Goal: Communication & Community: Answer question/provide support

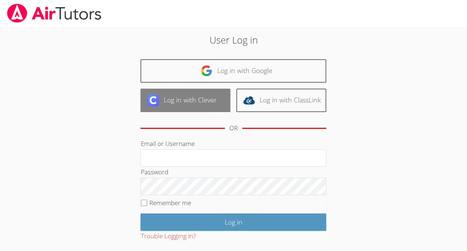
click at [175, 100] on link "Log in with Clever" at bounding box center [186, 100] width 90 height 23
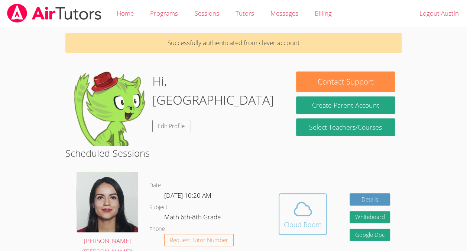
click at [315, 219] on div "Cloud Room" at bounding box center [303, 224] width 38 height 10
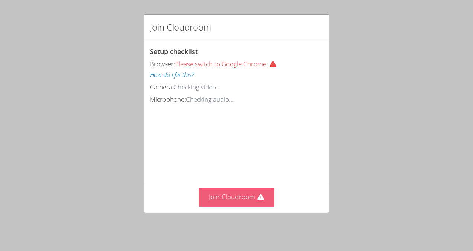
click at [241, 205] on button "Join Cloudroom" at bounding box center [237, 197] width 76 height 18
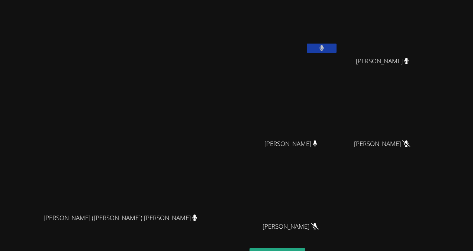
drag, startPoint x: 271, startPoint y: 149, endPoint x: 270, endPoint y: 134, distance: 15.6
click at [179, 149] on video at bounding box center [123, 141] width 112 height 135
click at [324, 46] on icon at bounding box center [321, 48] width 4 height 6
click at [325, 46] on icon at bounding box center [322, 48] width 8 height 6
click at [324, 46] on icon at bounding box center [321, 48] width 4 height 6
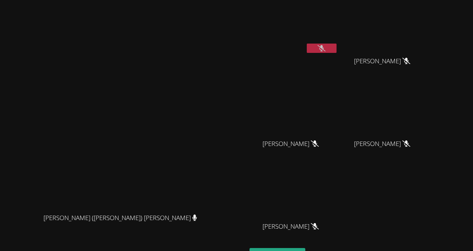
scroll to position [42, 0]
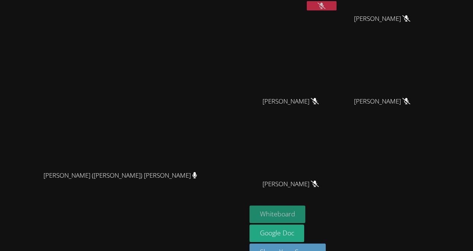
click at [306, 217] on button "Whiteboard" at bounding box center [278, 213] width 56 height 17
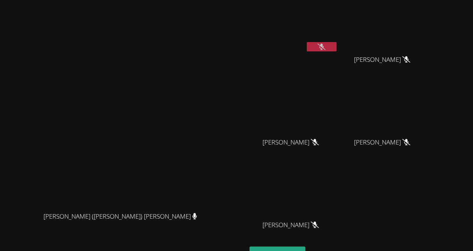
scroll to position [0, 0]
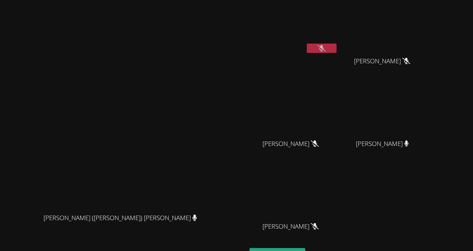
click at [337, 46] on button at bounding box center [322, 48] width 30 height 9
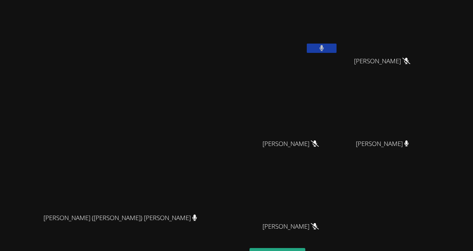
click at [337, 46] on button at bounding box center [322, 48] width 30 height 9
click at [325, 51] on icon at bounding box center [322, 48] width 8 height 6
click at [337, 47] on button at bounding box center [322, 48] width 30 height 9
click at [337, 51] on button at bounding box center [322, 48] width 30 height 9
click at [324, 51] on icon at bounding box center [321, 48] width 4 height 6
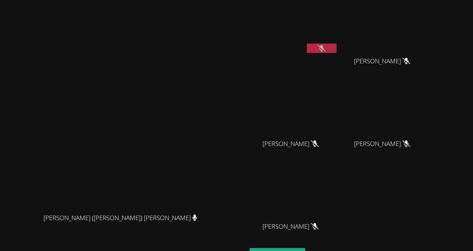
click at [337, 52] on button at bounding box center [322, 48] width 30 height 9
click at [338, 57] on div "Austin Aguilar-Glavez" at bounding box center [294, 43] width 89 height 80
click at [324, 51] on icon at bounding box center [321, 48] width 5 height 6
click at [337, 48] on button at bounding box center [322, 48] width 30 height 9
click at [337, 49] on button at bounding box center [322, 48] width 30 height 9
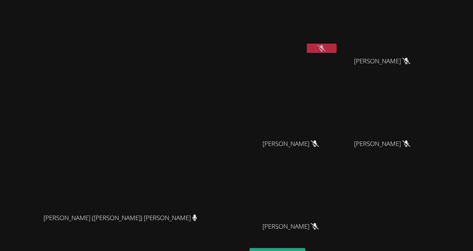
click at [337, 45] on button at bounding box center [322, 48] width 30 height 9
click at [337, 52] on button at bounding box center [322, 48] width 30 height 9
click at [337, 47] on button at bounding box center [322, 48] width 30 height 9
click at [337, 49] on button at bounding box center [322, 48] width 30 height 9
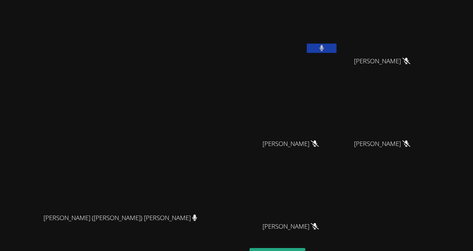
click at [337, 51] on button at bounding box center [322, 48] width 30 height 9
click at [337, 49] on button at bounding box center [322, 48] width 30 height 9
click at [337, 51] on button at bounding box center [322, 48] width 30 height 9
click at [337, 52] on button at bounding box center [322, 48] width 30 height 9
click at [337, 50] on button at bounding box center [322, 48] width 30 height 9
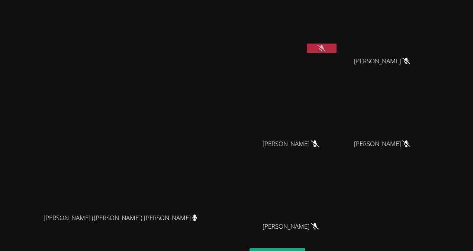
click at [337, 45] on button at bounding box center [322, 48] width 30 height 9
click at [337, 51] on button at bounding box center [322, 48] width 30 height 9
click at [325, 48] on icon at bounding box center [322, 48] width 8 height 6
click at [324, 45] on icon at bounding box center [321, 48] width 5 height 6
click at [337, 46] on button at bounding box center [322, 48] width 30 height 9
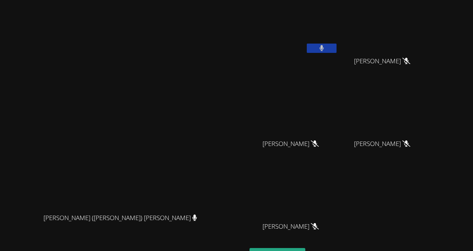
click at [337, 45] on button at bounding box center [322, 48] width 30 height 9
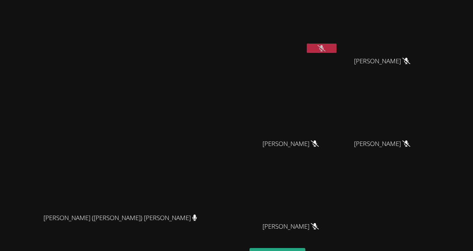
click at [337, 45] on button at bounding box center [322, 48] width 30 height 9
click at [337, 44] on button at bounding box center [322, 48] width 30 height 9
click at [337, 52] on button at bounding box center [322, 48] width 30 height 9
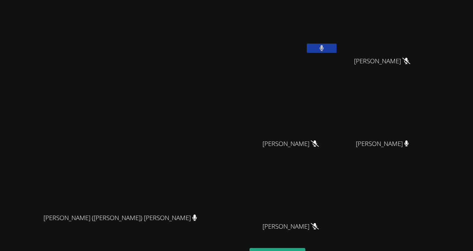
click at [337, 47] on button at bounding box center [322, 48] width 30 height 9
click at [325, 45] on icon at bounding box center [322, 48] width 8 height 6
click at [324, 46] on icon at bounding box center [321, 48] width 5 height 6
click at [337, 49] on button at bounding box center [322, 48] width 30 height 9
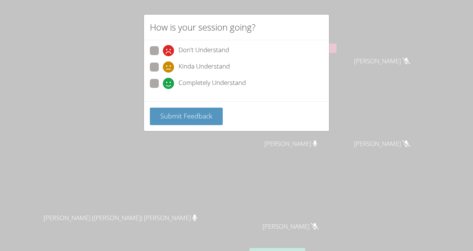
click at [187, 84] on span "Completely Understand" at bounding box center [211, 83] width 67 height 11
click at [169, 84] on input "Completely Understand" at bounding box center [166, 82] width 6 height 6
radio input "true"
click at [198, 111] on span "Submit Feedback" at bounding box center [186, 115] width 52 height 9
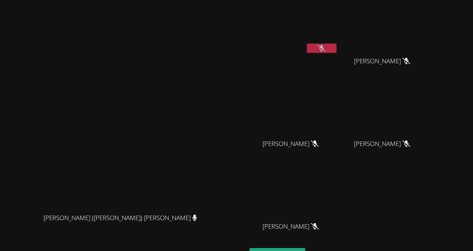
click at [67, 194] on video at bounding box center [123, 141] width 112 height 135
click at [337, 46] on button at bounding box center [322, 48] width 30 height 9
click at [337, 47] on button at bounding box center [322, 48] width 30 height 9
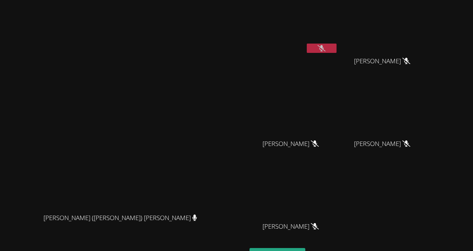
click at [337, 47] on button at bounding box center [322, 48] width 30 height 9
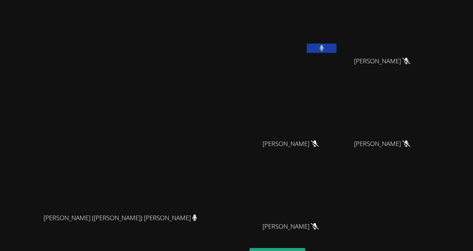
click at [337, 47] on button at bounding box center [322, 48] width 30 height 9
click at [338, 42] on video at bounding box center [294, 28] width 89 height 50
click at [325, 47] on icon at bounding box center [322, 48] width 8 height 6
click at [324, 47] on icon at bounding box center [321, 48] width 5 height 6
click at [325, 47] on icon at bounding box center [322, 48] width 8 height 6
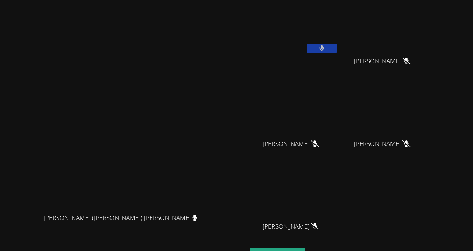
click at [324, 47] on icon at bounding box center [321, 48] width 5 height 6
click at [337, 46] on button at bounding box center [322, 48] width 30 height 9
click at [338, 57] on div "Austin Aguilar-Glavez" at bounding box center [294, 43] width 89 height 80
click at [337, 44] on button at bounding box center [322, 48] width 30 height 9
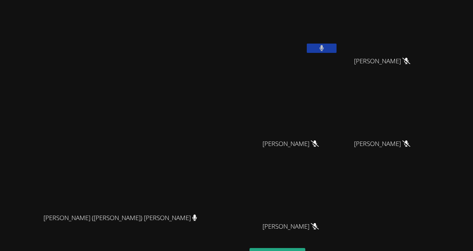
click at [337, 46] on button at bounding box center [322, 48] width 30 height 9
click at [325, 48] on icon at bounding box center [322, 48] width 8 height 6
